Goal: Submit feedback/report problem

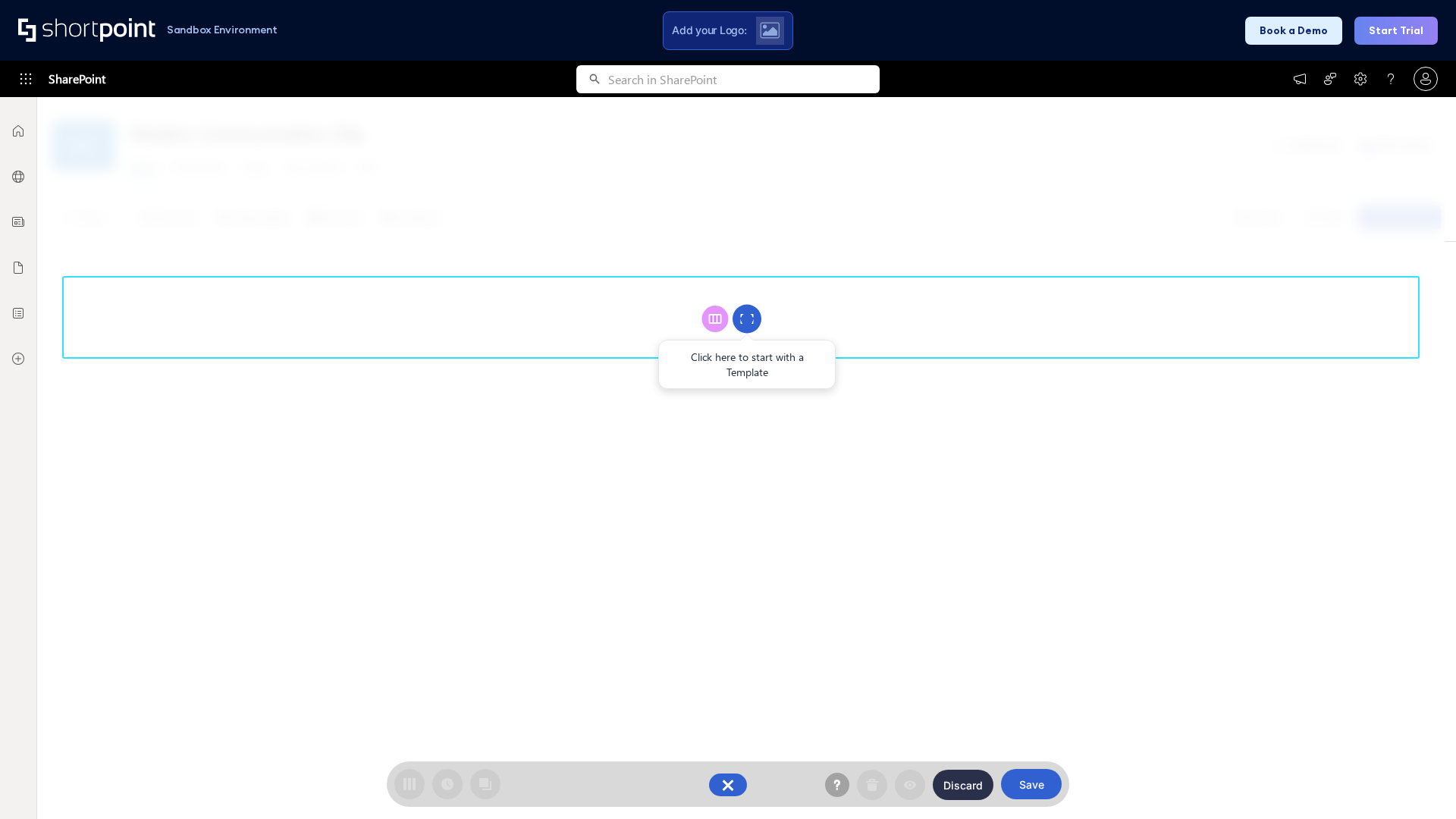
click at [747, 318] on circle at bounding box center [746, 319] width 29 height 29
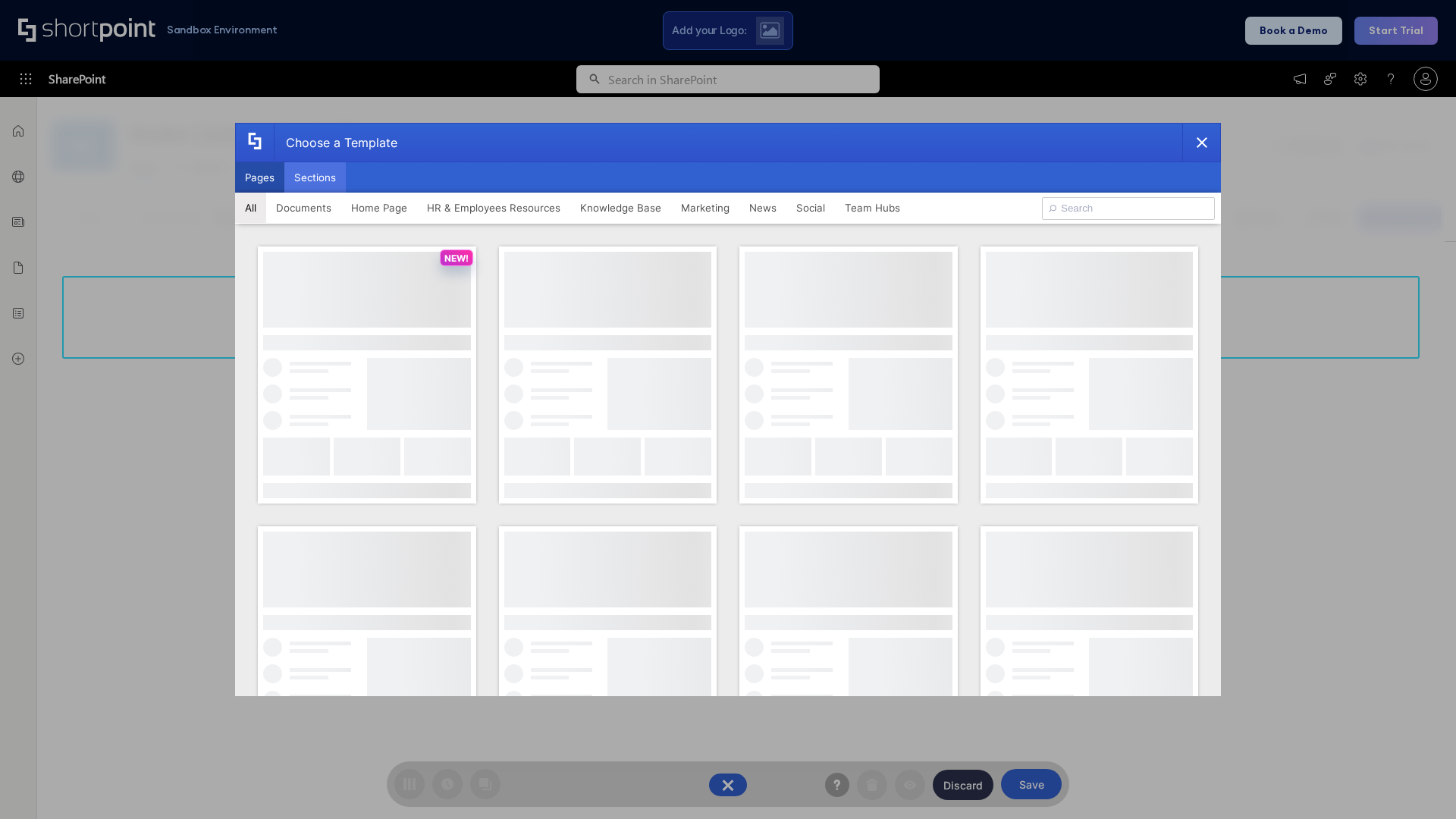
click at [314, 178] on button "Sections" at bounding box center [315, 177] width 62 height 30
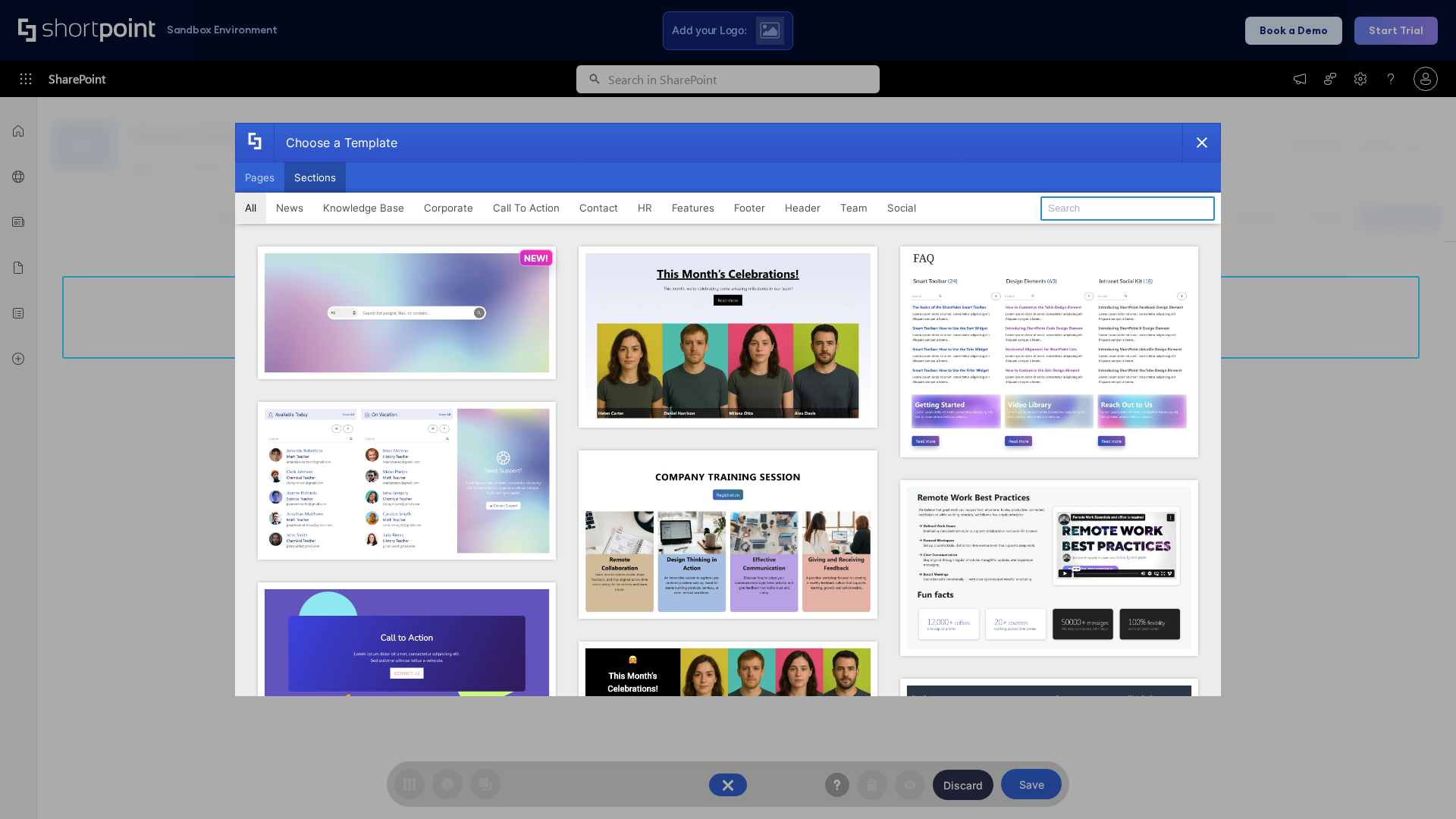
type input "Contact Us 1"
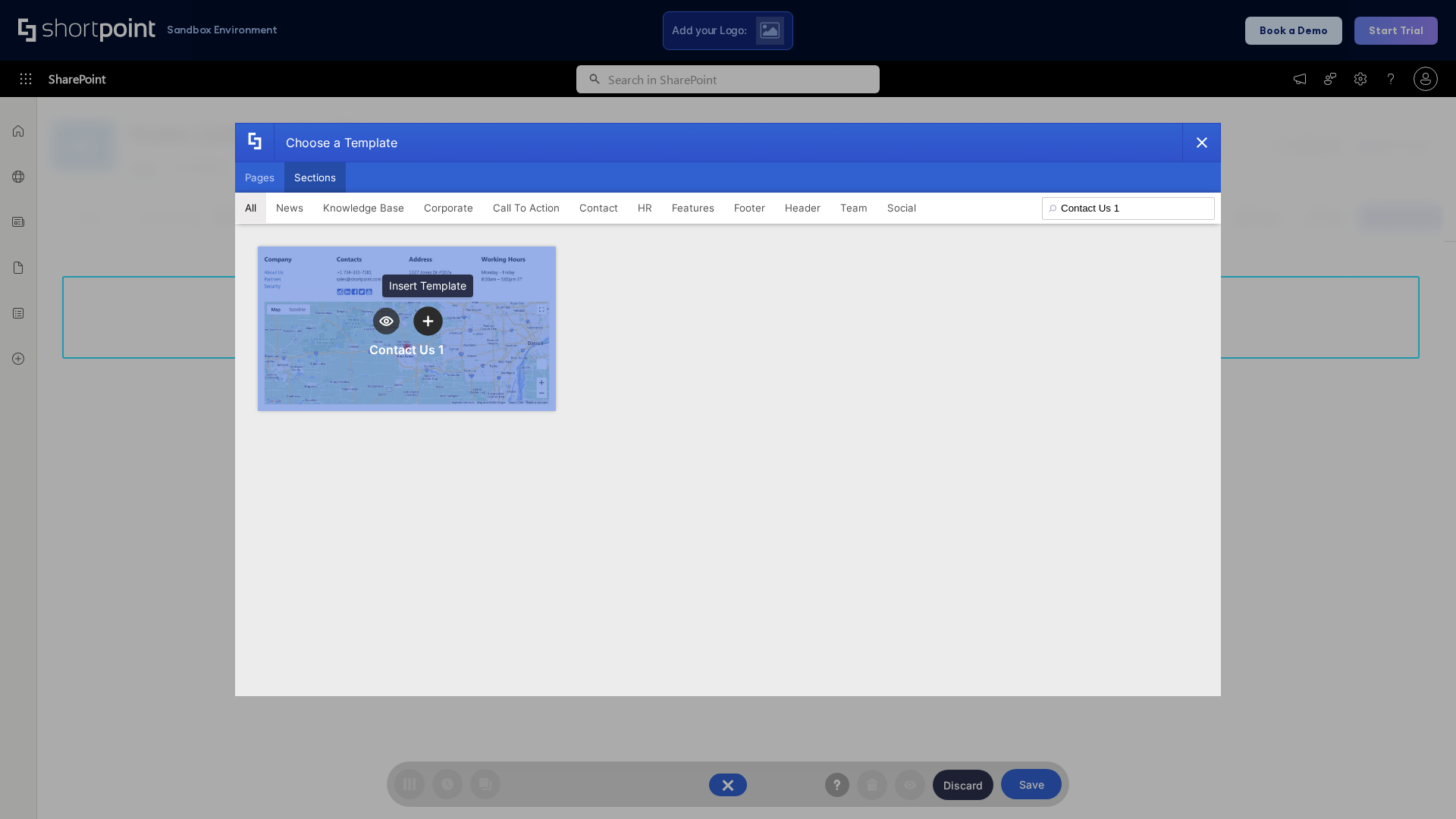
click at [428, 321] on icon "template selector" at bounding box center [428, 321] width 11 height 11
